Goal: Task Accomplishment & Management: Manage account settings

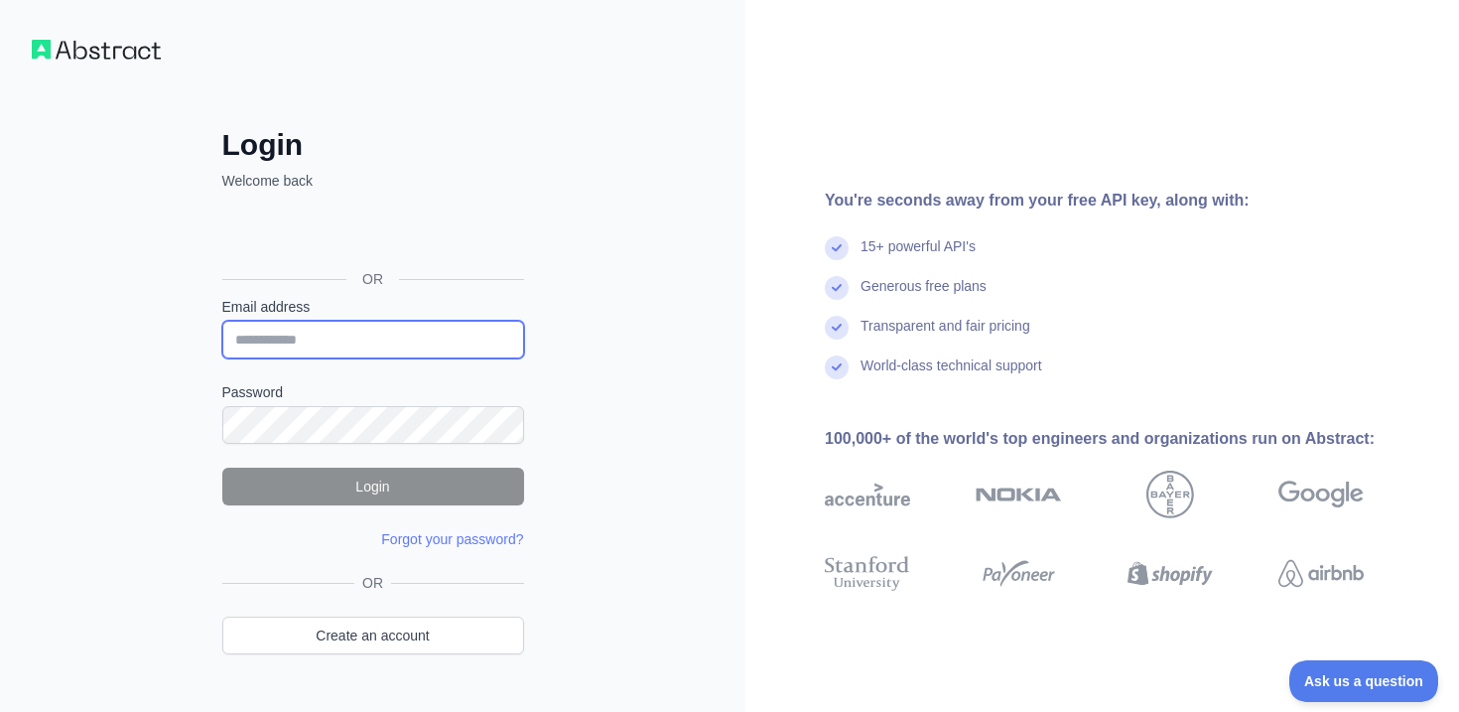
click at [310, 348] on input "Email address" at bounding box center [373, 340] width 302 height 38
type input "**********"
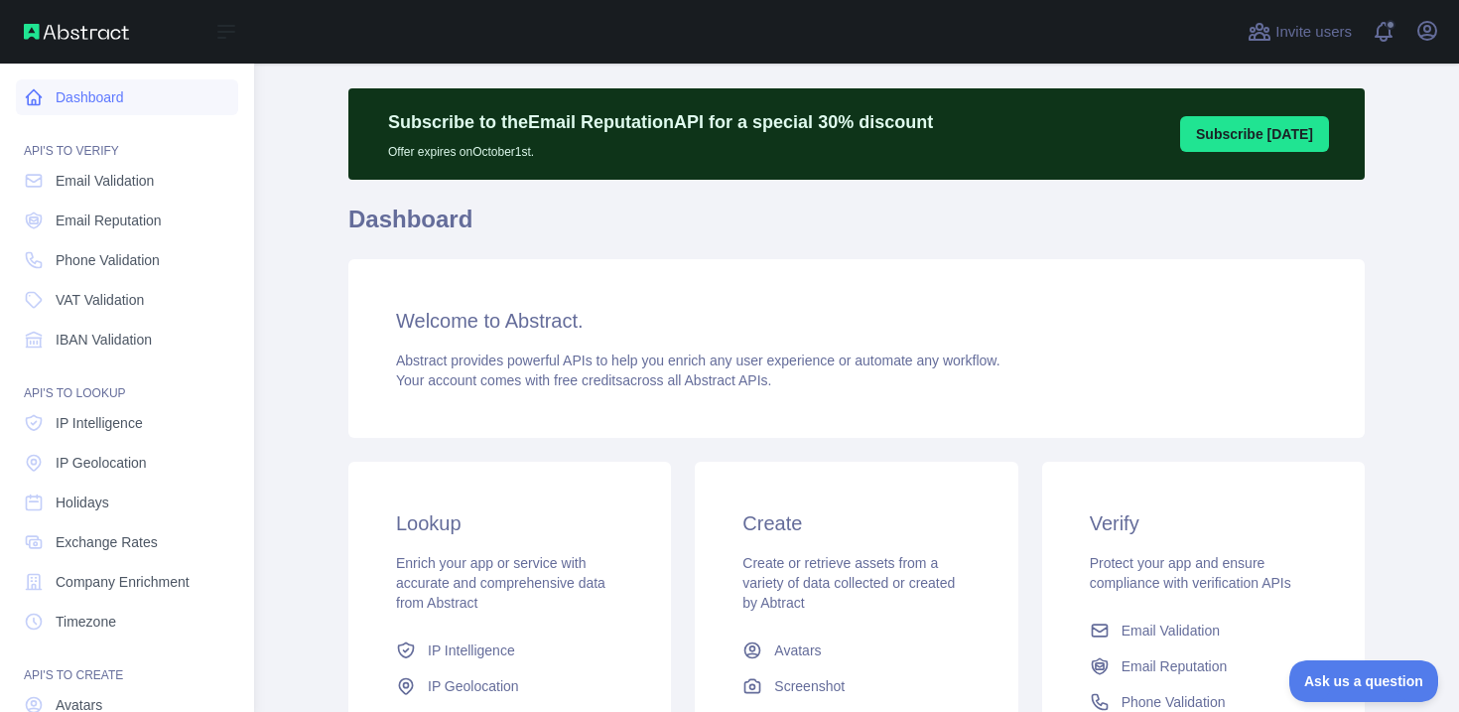
click at [88, 108] on link "Dashboard" at bounding box center [127, 97] width 222 height 36
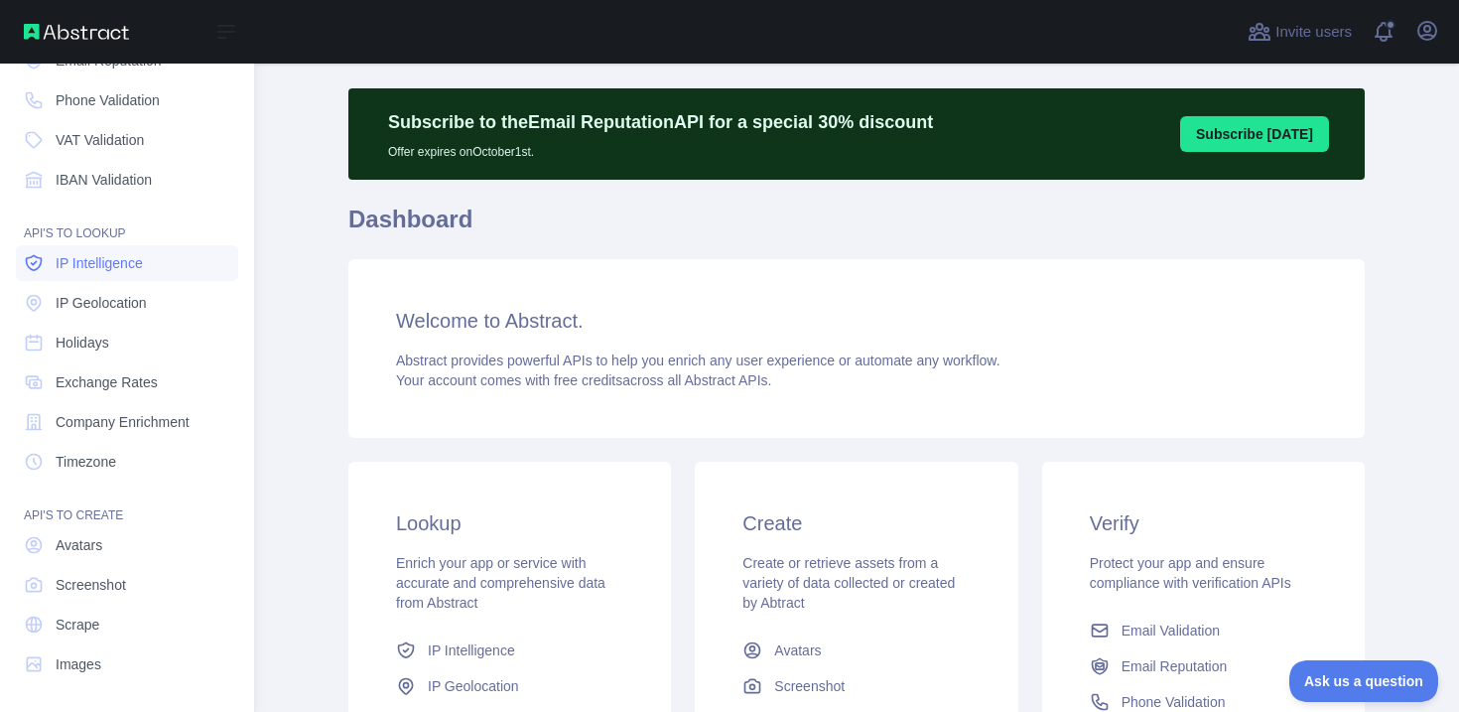
scroll to position [162, 0]
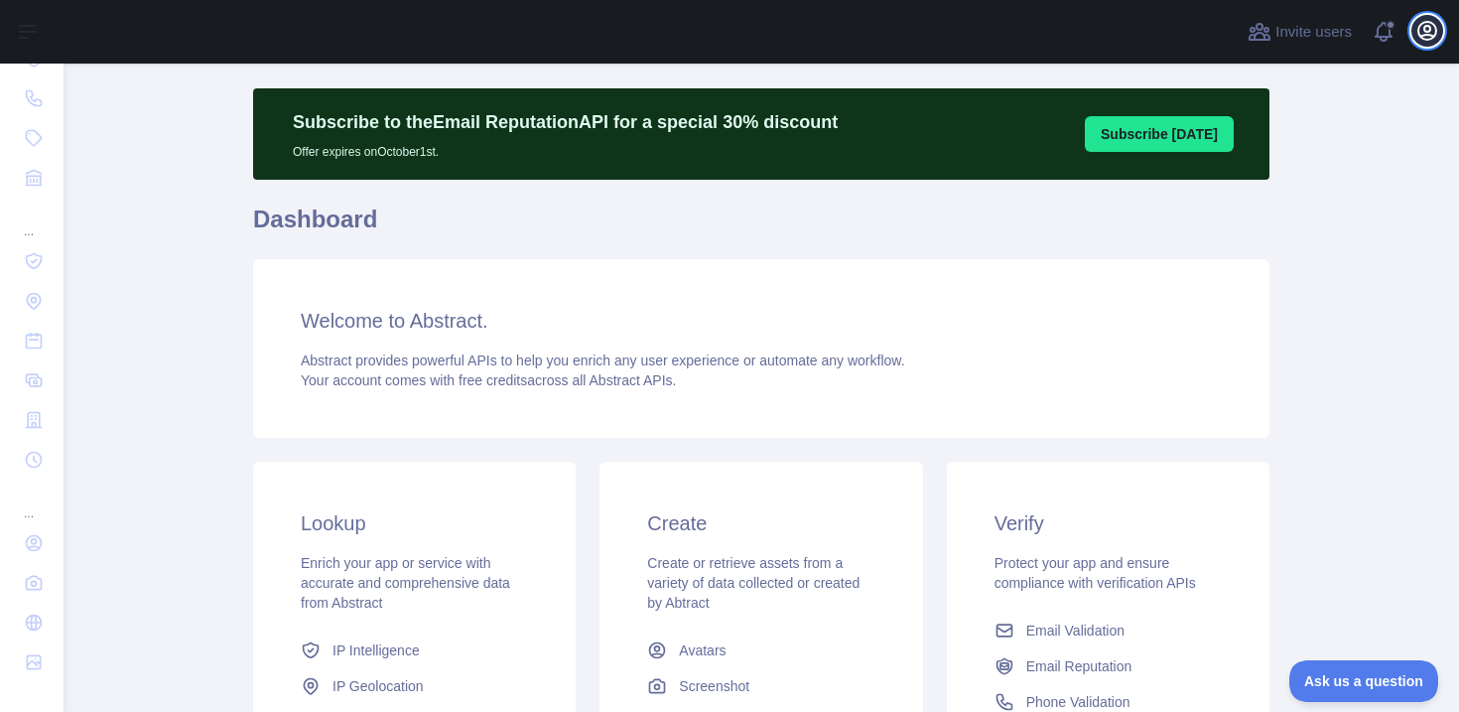
click at [1425, 41] on icon "button" at bounding box center [1427, 31] width 24 height 24
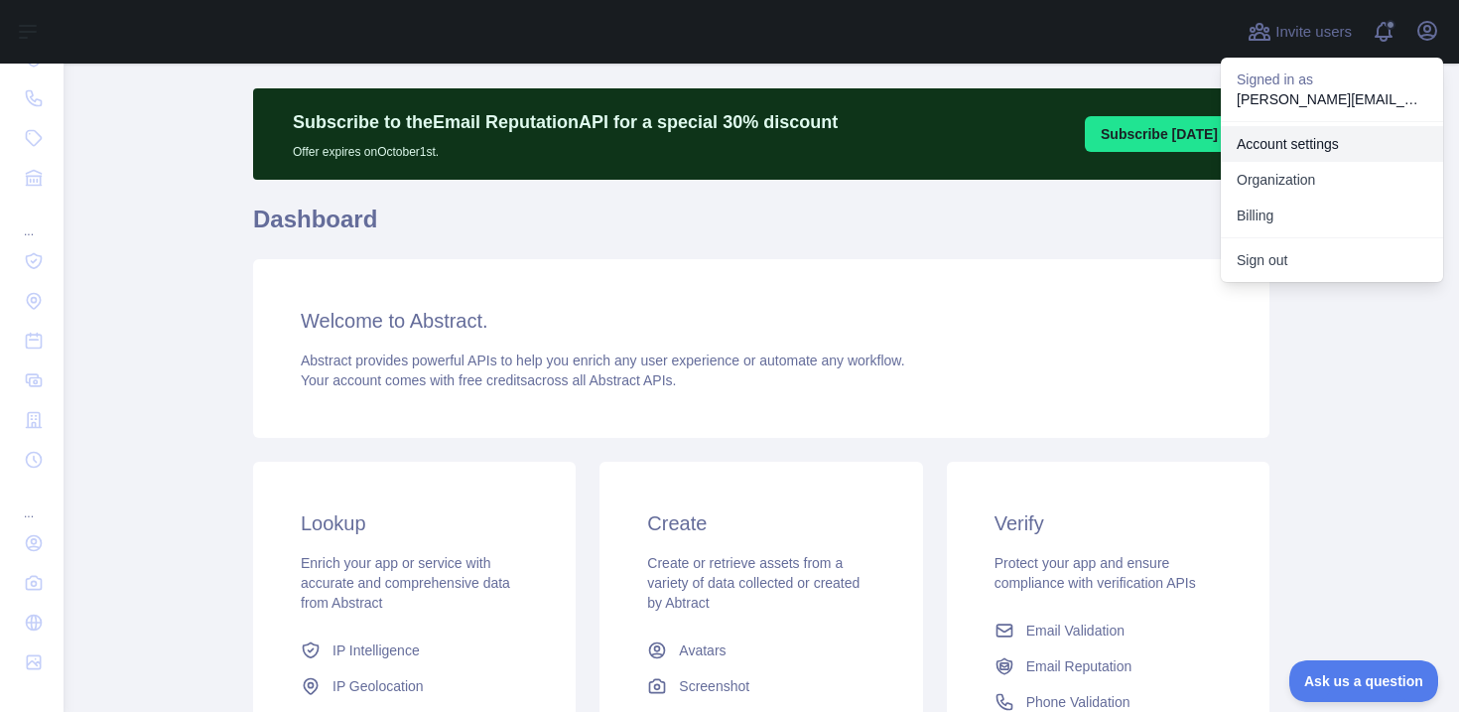
click at [1261, 224] on button "Billing" at bounding box center [1332, 216] width 222 height 36
